Goal: Task Accomplishment & Management: Complete application form

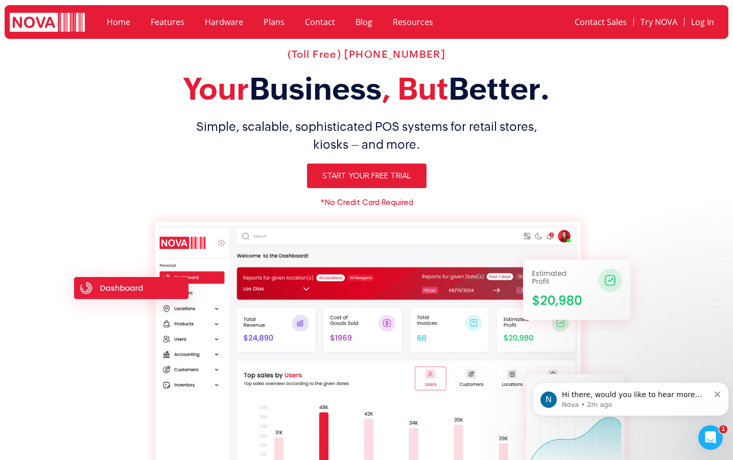
click at [116, 288] on img at bounding box center [131, 290] width 156 height 64
click at [157, 288] on img at bounding box center [130, 290] width 156 height 64
click at [103, 295] on img at bounding box center [131, 290] width 156 height 64
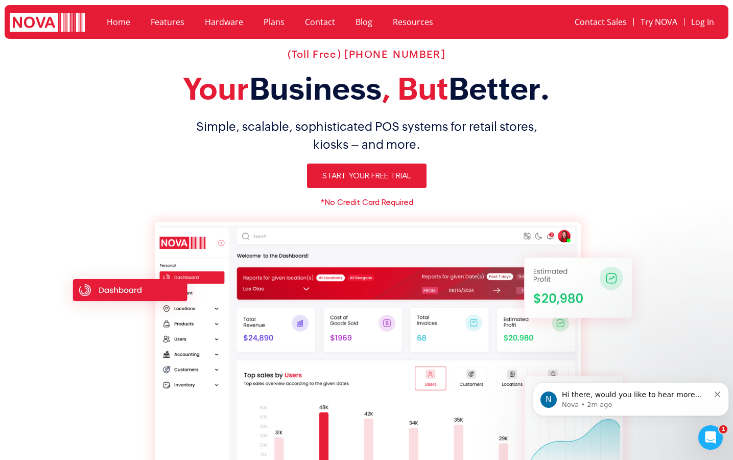
click at [205, 196] on div "(Toll Free) 1-888-370-6682 Your Business , But Better. Simple, scalable, sophis…" at bounding box center [366, 284] width 645 height 483
click at [167, 283] on img at bounding box center [130, 290] width 156 height 64
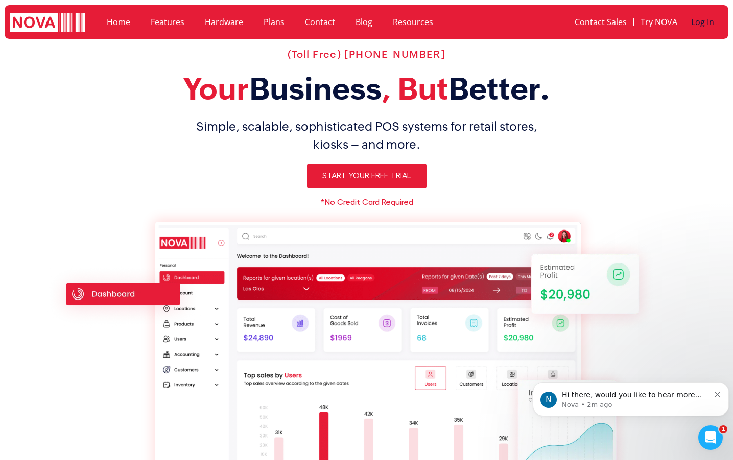
click at [711, 21] on link "Log In" at bounding box center [703, 22] width 36 height 24
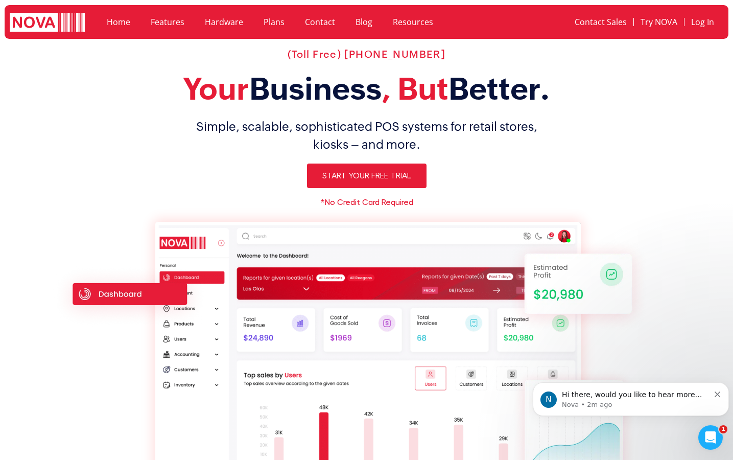
click at [215, 19] on link "Hardware" at bounding box center [224, 22] width 59 height 24
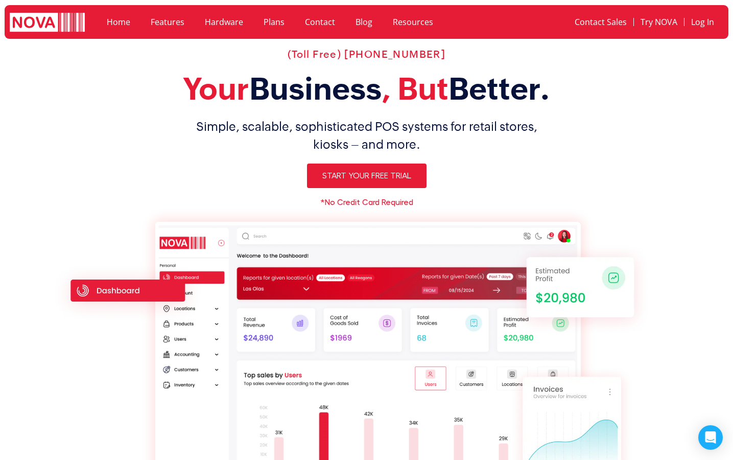
click at [362, 222] on img at bounding box center [367, 369] width 425 height 294
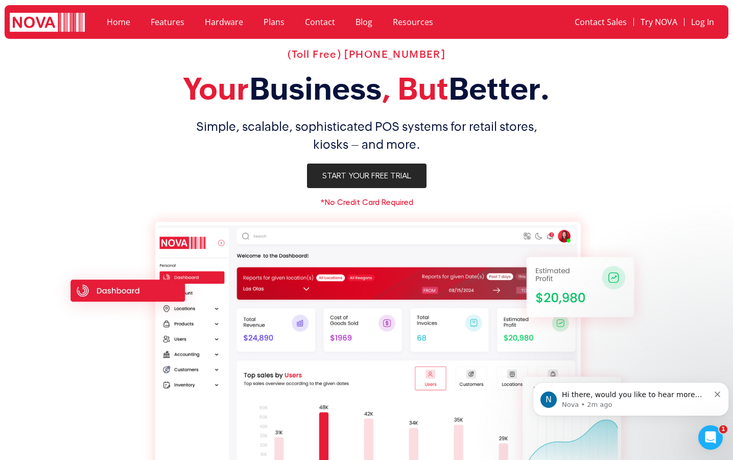
click at [365, 170] on link "Start Your Free Trial" at bounding box center [367, 176] width 120 height 25
